Goal: Information Seeking & Learning: Learn about a topic

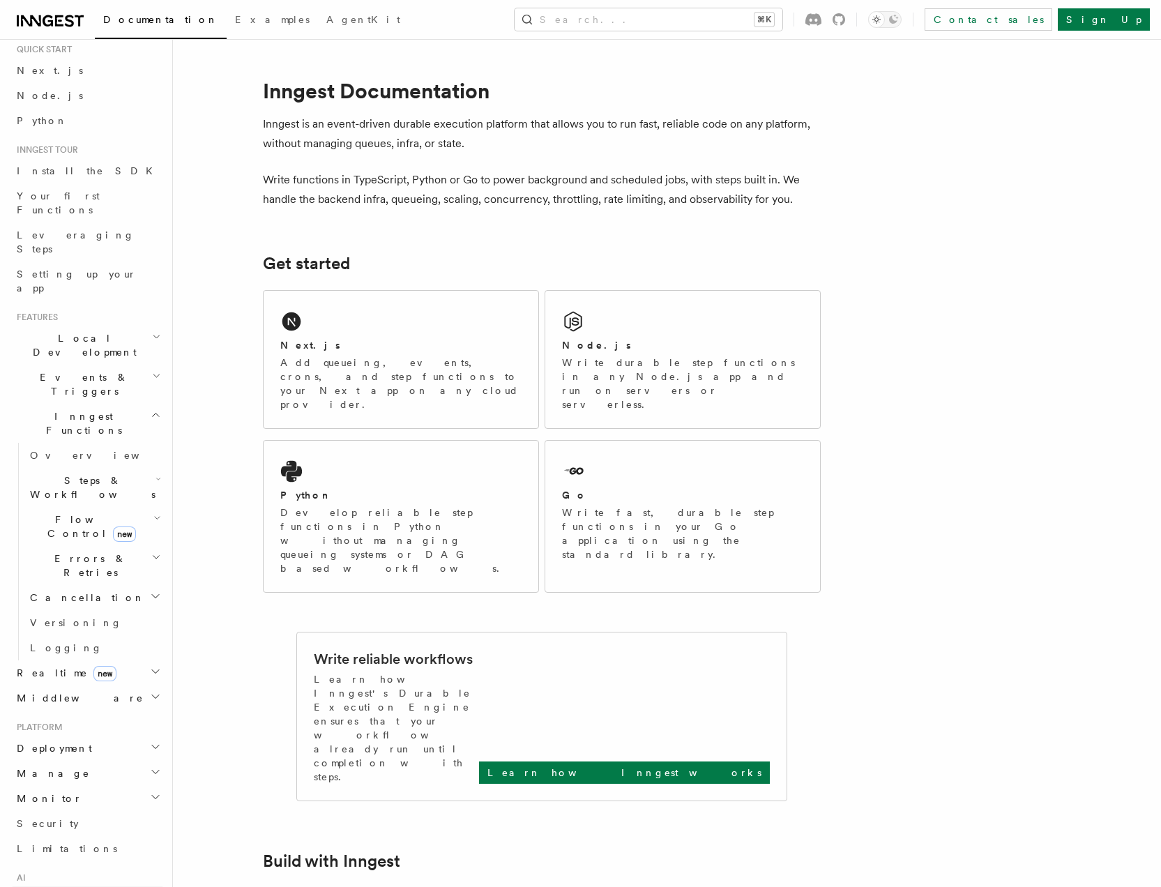
scroll to position [229, 0]
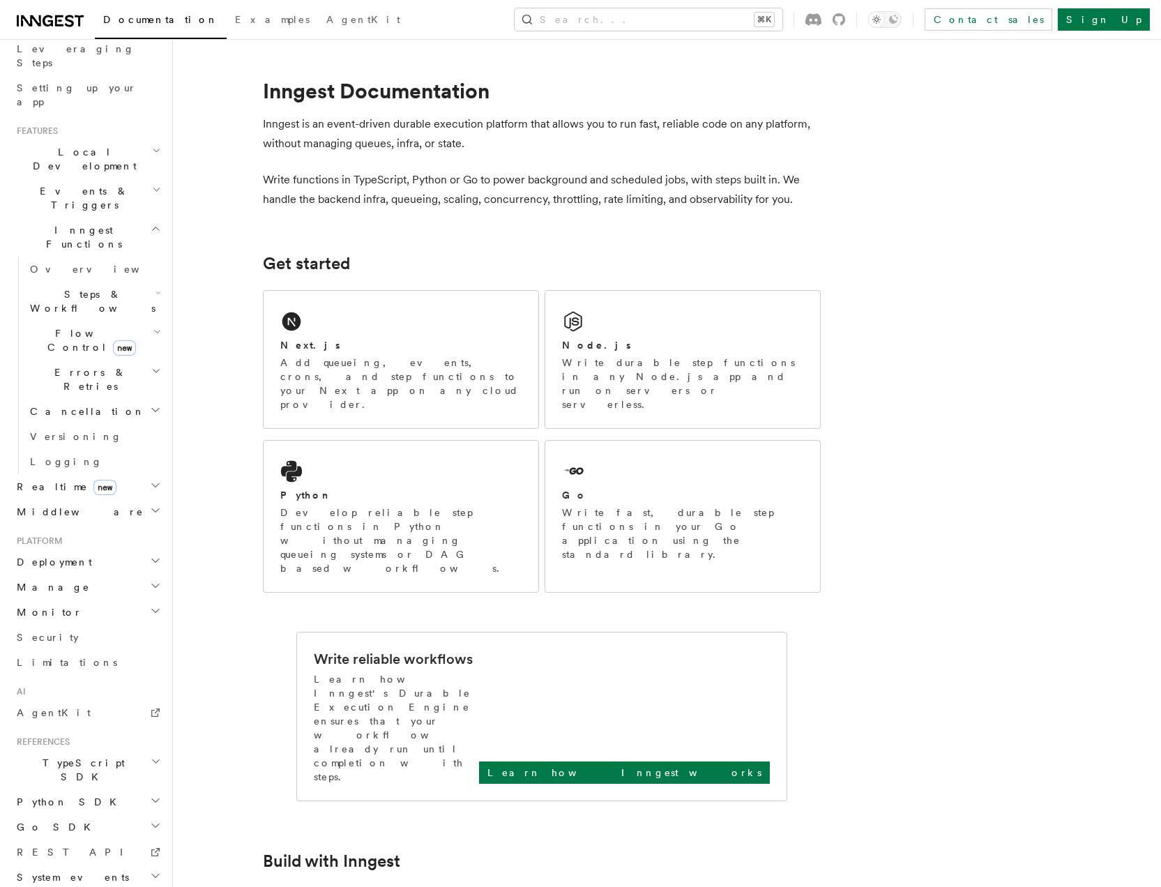
click at [53, 599] on h2 "Monitor" at bounding box center [87, 611] width 153 height 25
click at [98, 631] on span "Observability & metrics" at bounding box center [102, 643] width 144 height 25
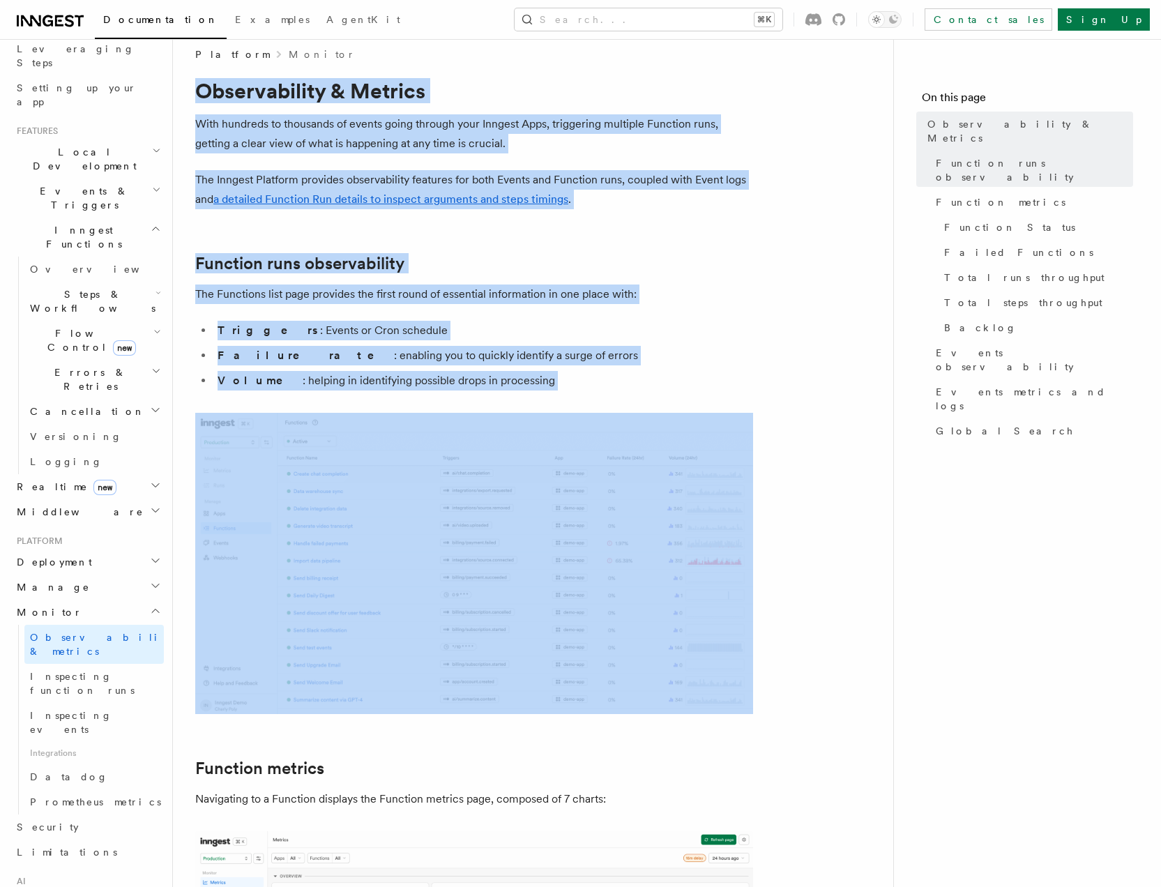
drag, startPoint x: 192, startPoint y: 100, endPoint x: 320, endPoint y: 492, distance: 412.8
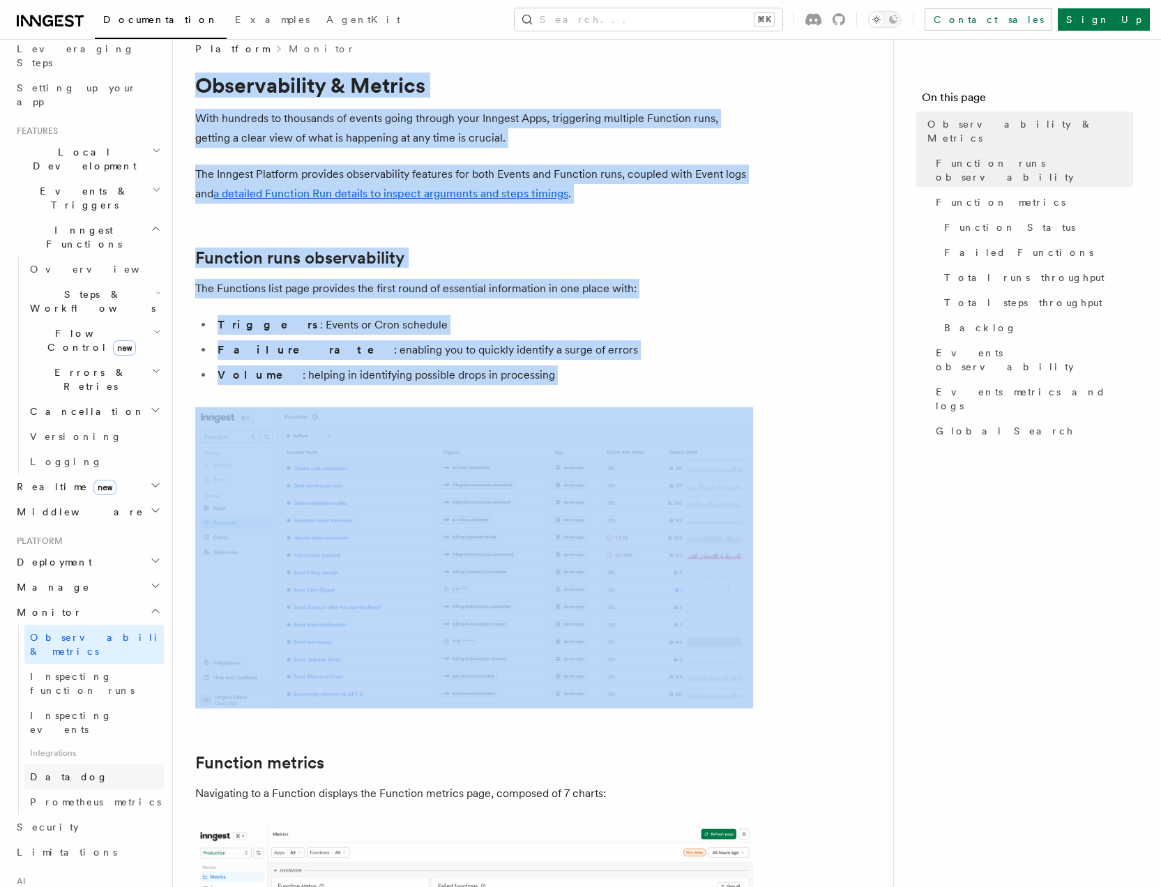
scroll to position [20, 0]
click at [89, 796] on span "Prometheus metrics" at bounding box center [95, 801] width 131 height 11
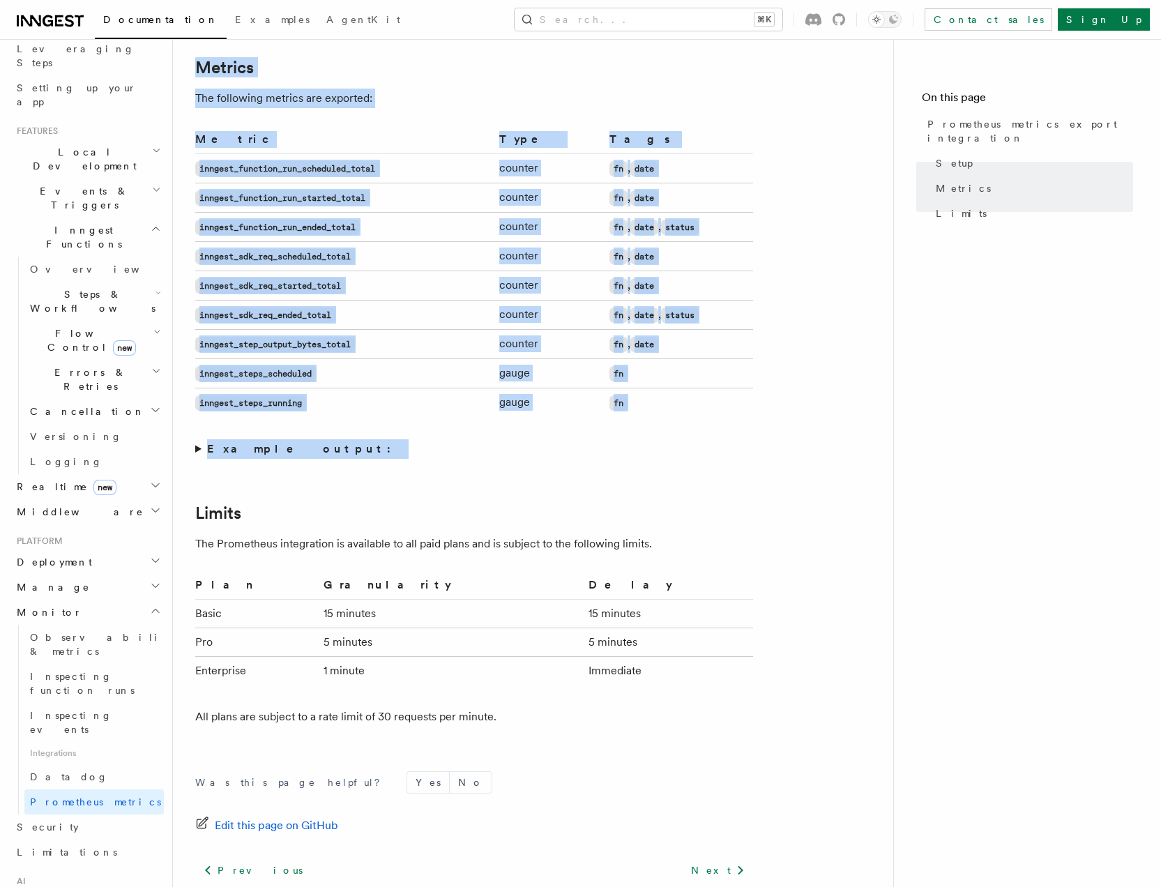
scroll to position [638, 0]
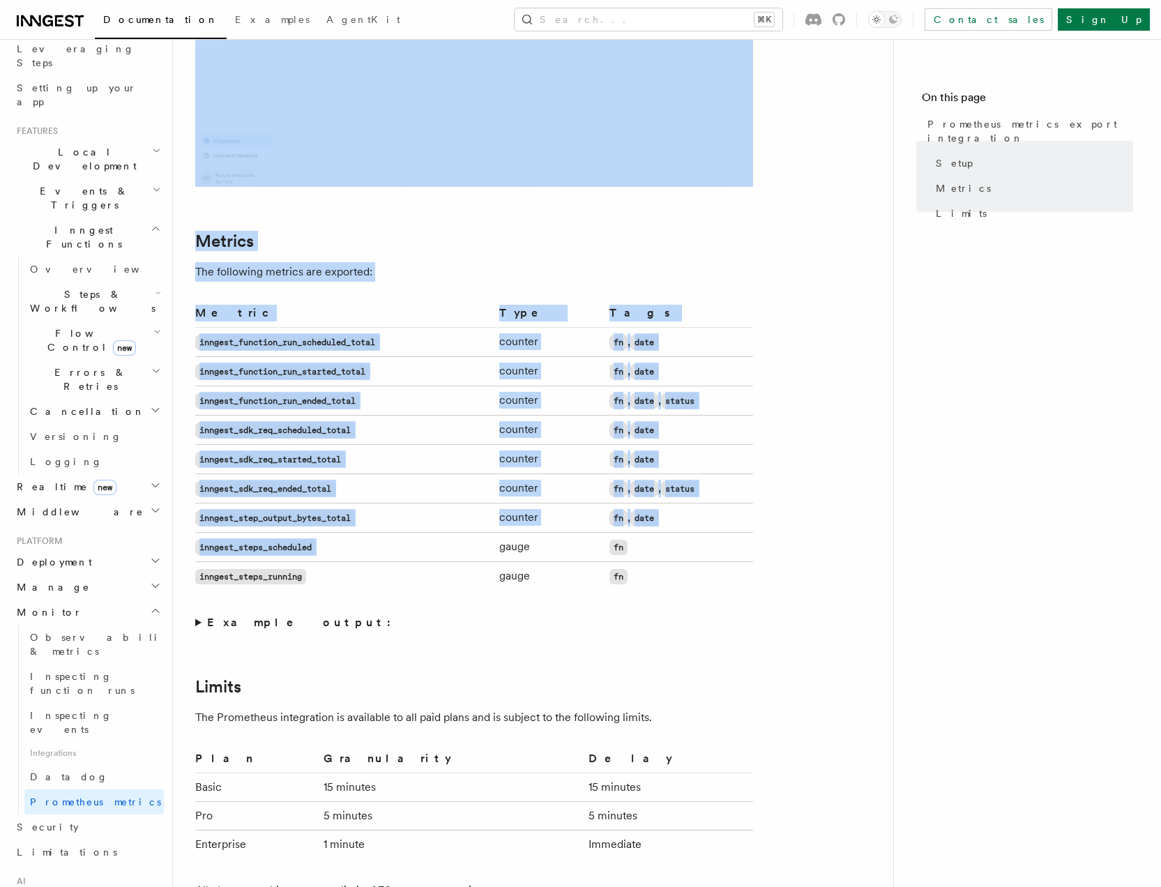
drag, startPoint x: 196, startPoint y: 109, endPoint x: 514, endPoint y: 548, distance: 541.9
click at [514, 548] on article "Platform Monitor Prometheus metrics export integration Inngest supports exporti…" at bounding box center [532, 300] width 675 height 1754
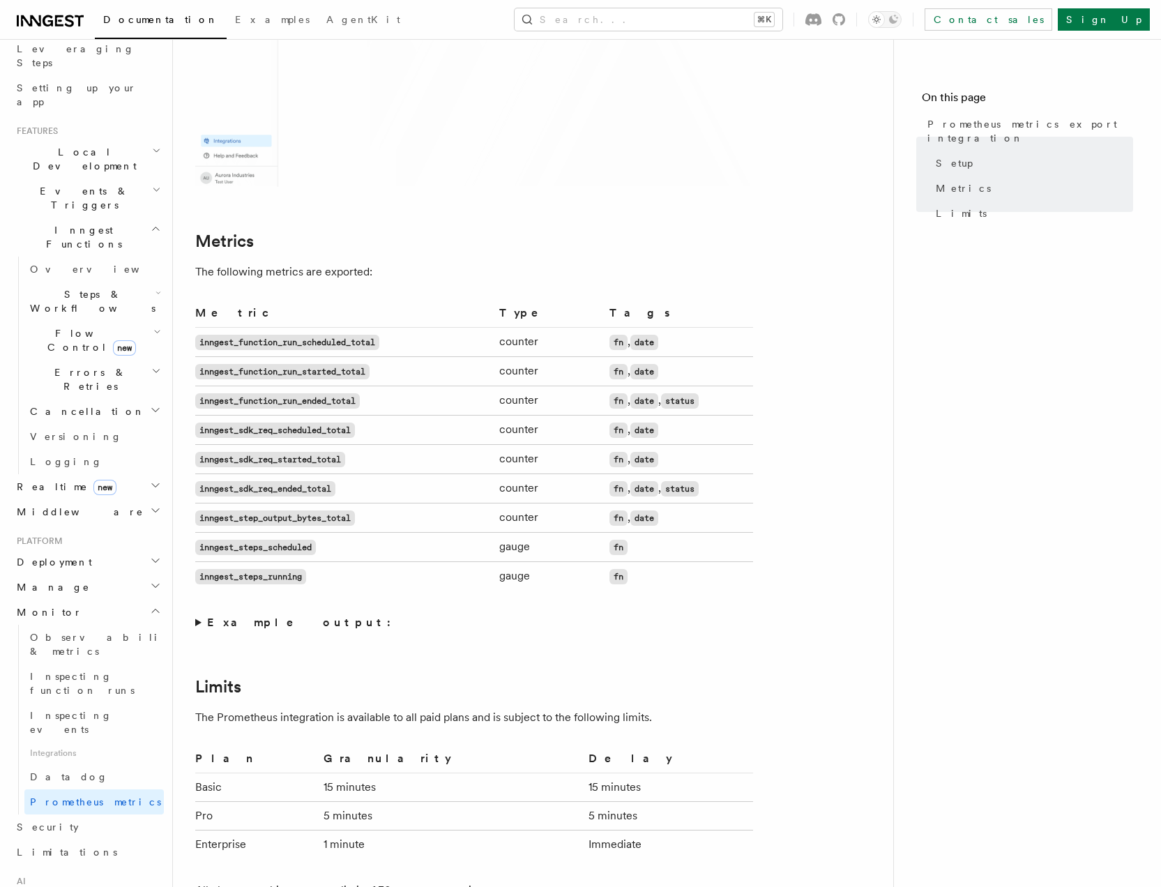
click at [272, 621] on strong "Example output:" at bounding box center [303, 621] width 192 height 13
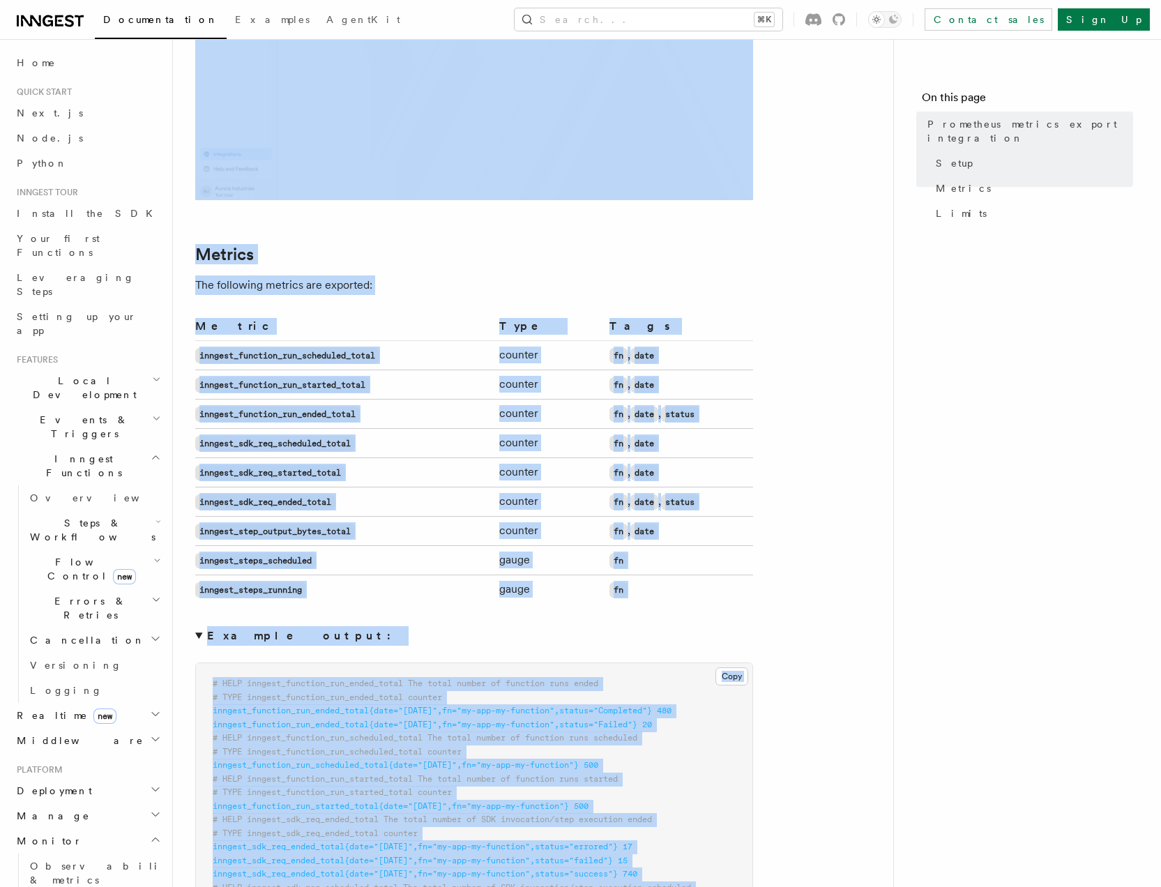
scroll to position [1133, 0]
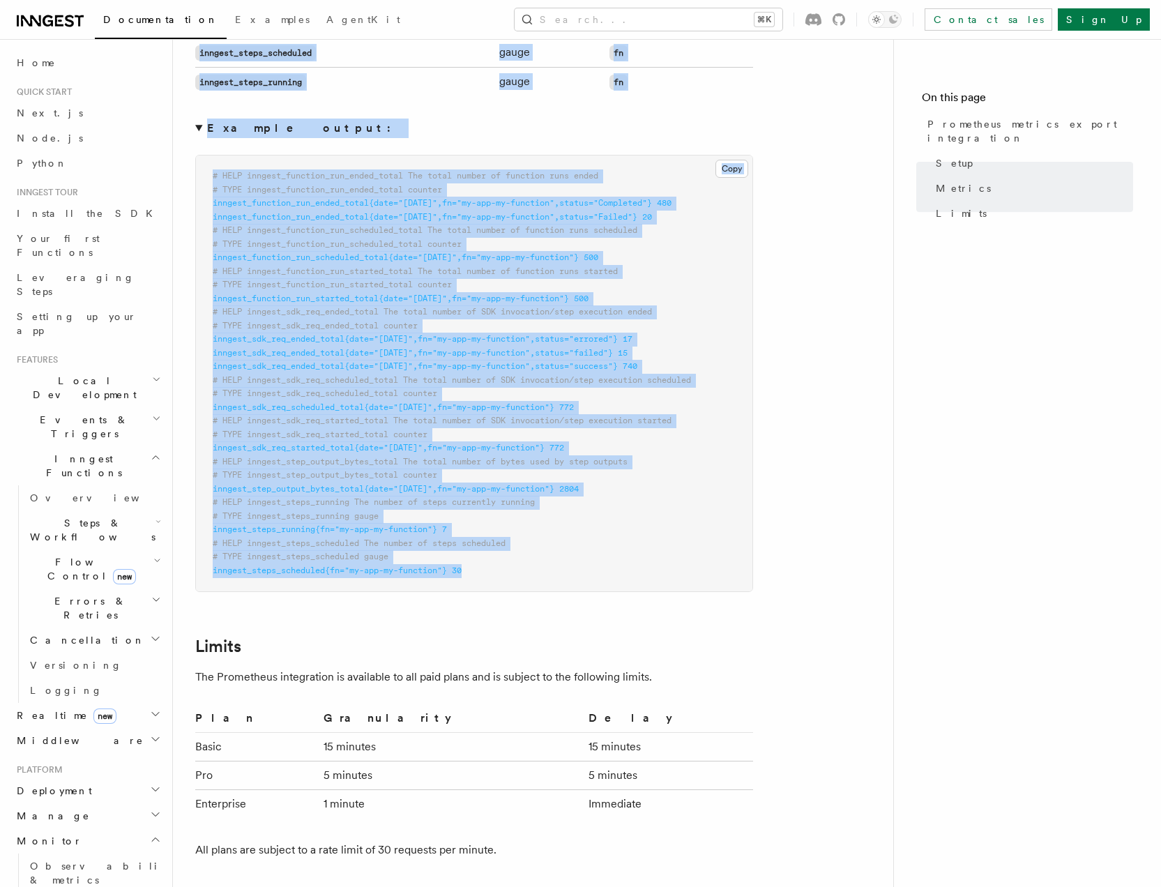
drag, startPoint x: 217, startPoint y: 122, endPoint x: 602, endPoint y: 592, distance: 607.3
click at [602, 594] on article "Platform Monitor Prometheus metrics export integration Inngest supports exporti…" at bounding box center [532, 32] width 675 height 2207
copy article "Prometheus metrics export integration Inngest supports exporting Prometheus met…"
click at [259, 591] on pre "# HELP inngest_function_run_ended_total The total number of function runs ended…" at bounding box center [474, 373] width 556 height 436
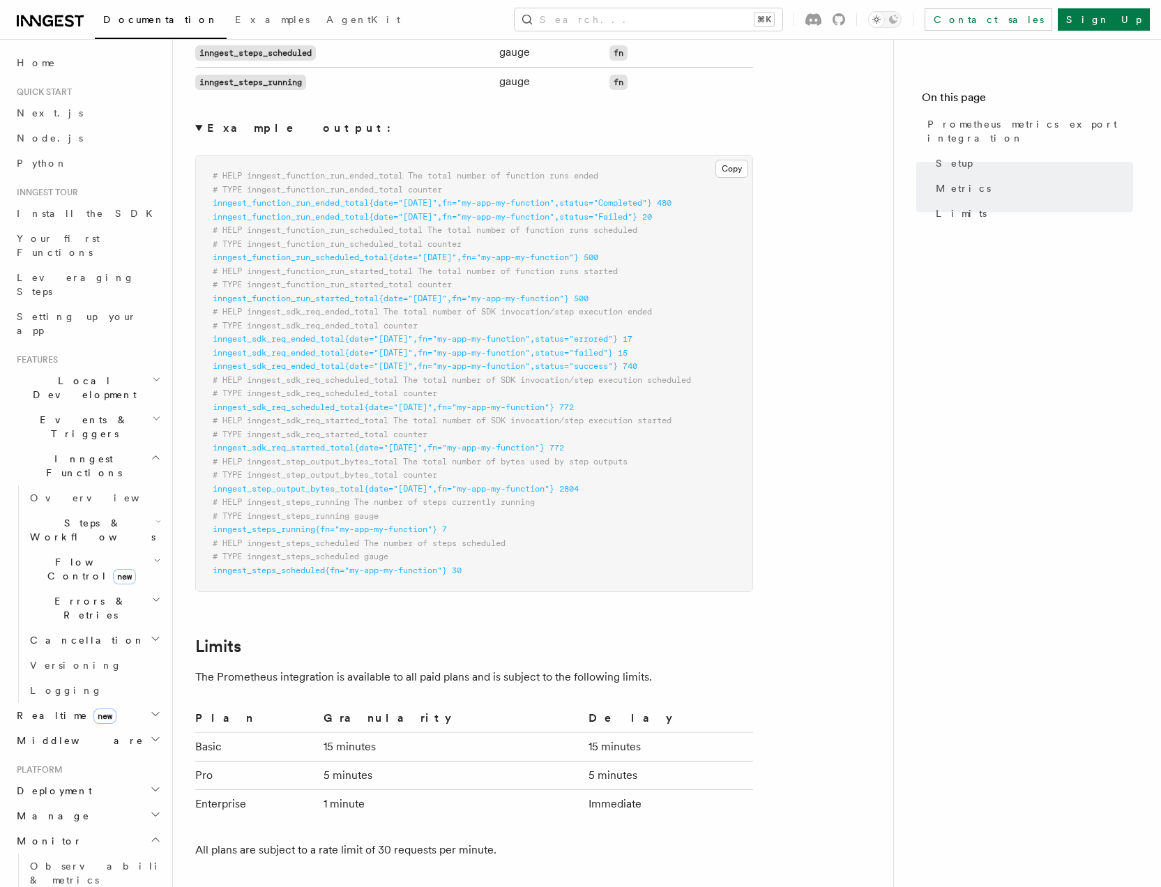
drag, startPoint x: 63, startPoint y: 490, endPoint x: 74, endPoint y: 495, distance: 11.5
click at [76, 594] on span "Errors & Retries" at bounding box center [87, 608] width 127 height 28
click at [45, 885] on span "Logging" at bounding box center [66, 890] width 72 height 11
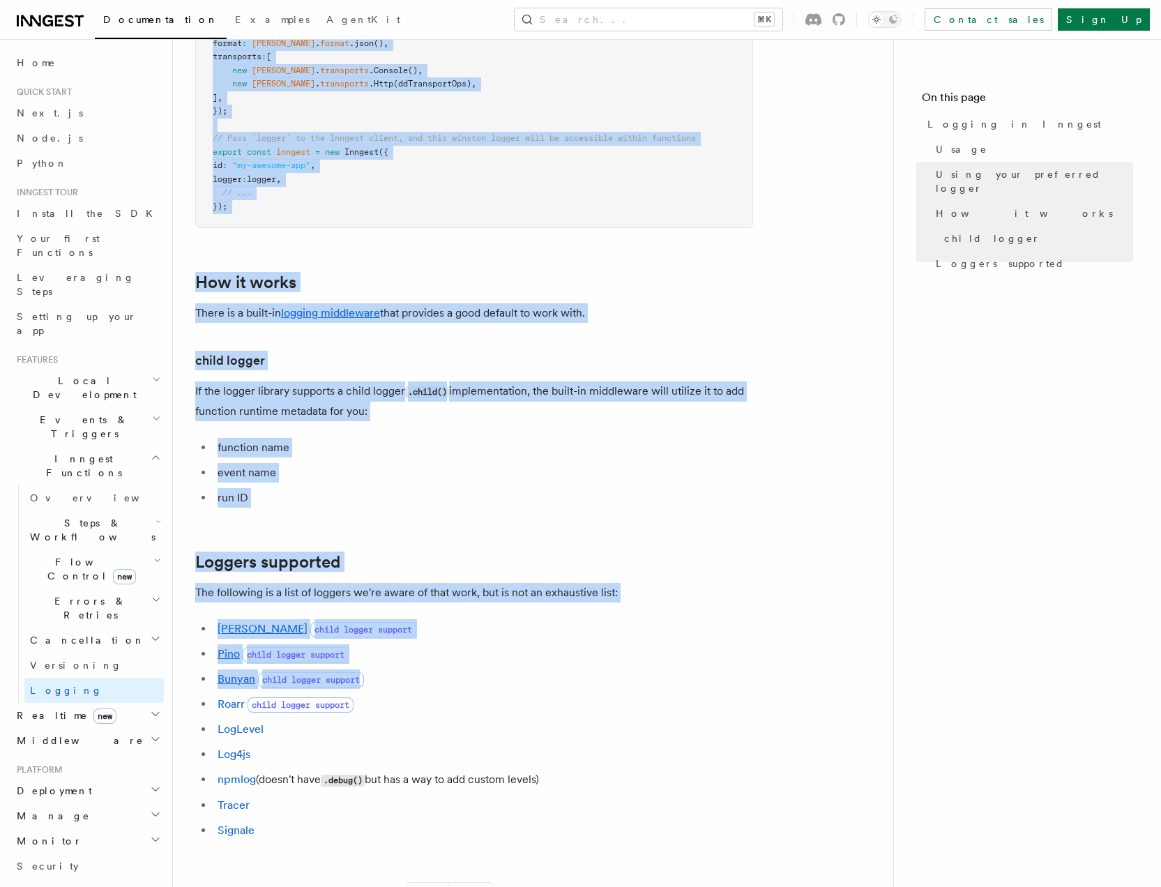
scroll to position [1708, 0]
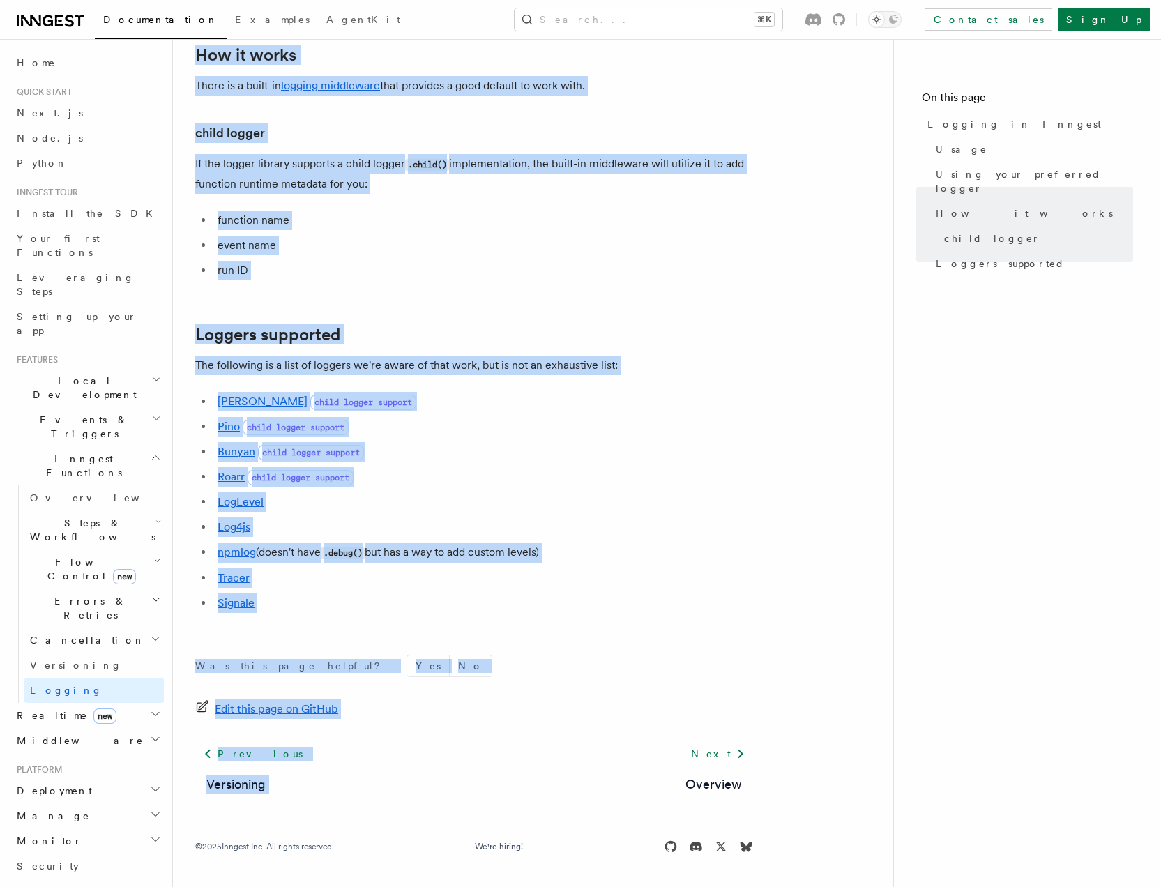
drag, startPoint x: 183, startPoint y: 97, endPoint x: 624, endPoint y: 725, distance: 767.5
copy article "Logging in Inngest Log handling can have some caveats when working with serverl…"
click at [46, 834] on span "Monitor" at bounding box center [46, 841] width 71 height 14
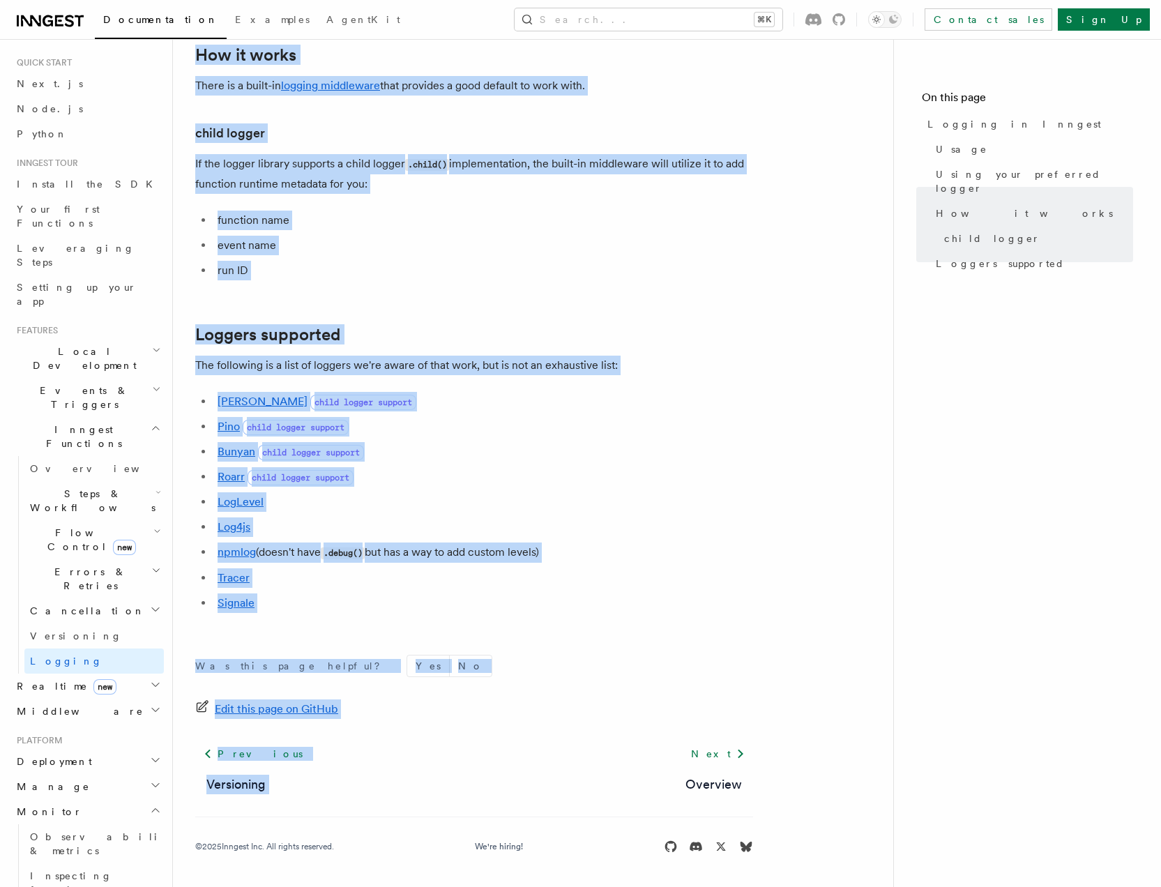
scroll to position [93, 0]
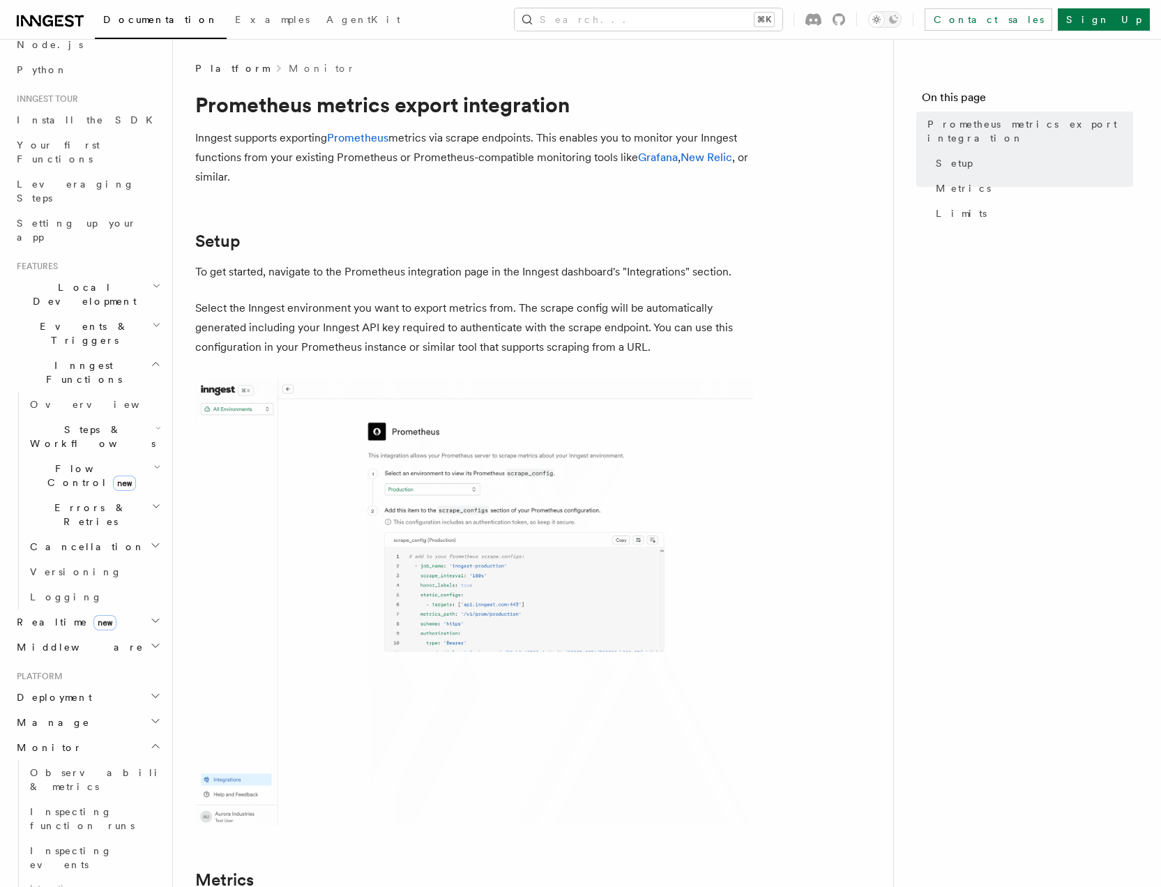
click at [949, 403] on nav "On this page Prometheus metrics export integration Setup Metrics Limits" at bounding box center [1027, 463] width 268 height 848
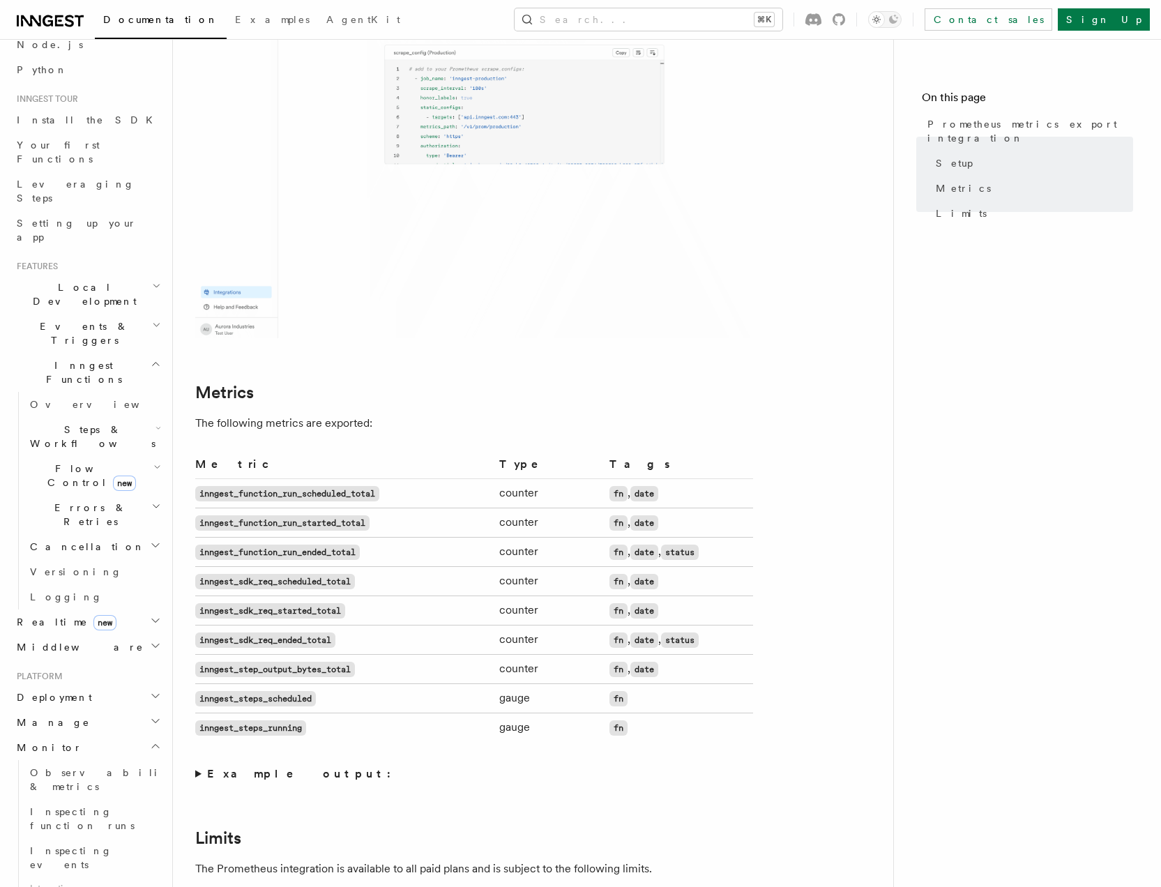
scroll to position [700, 0]
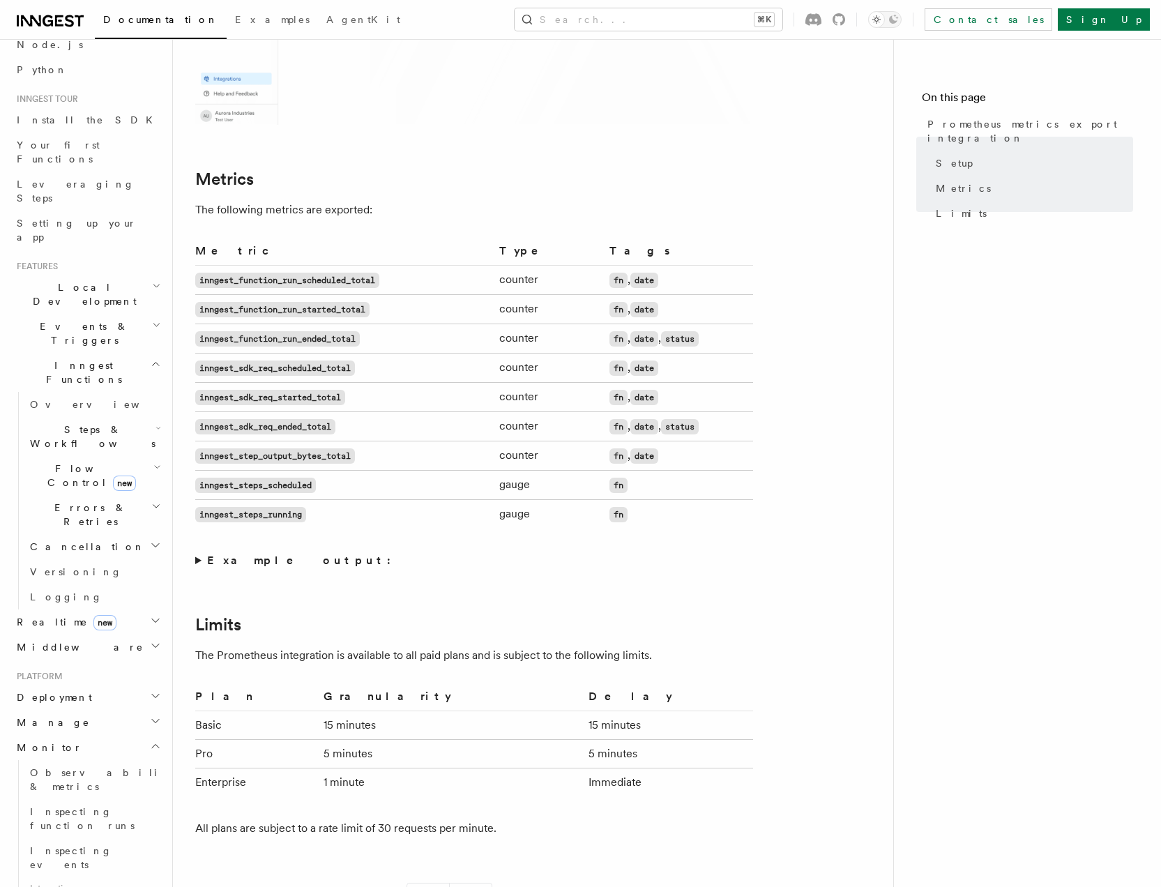
click at [264, 514] on code "inngest_steps_running" at bounding box center [250, 514] width 111 height 15
click at [403, 581] on article "Platform Monitor Prometheus metrics export integration Inngest supports exporti…" at bounding box center [532, 238] width 675 height 1754
